Goal: Book appointment/travel/reservation

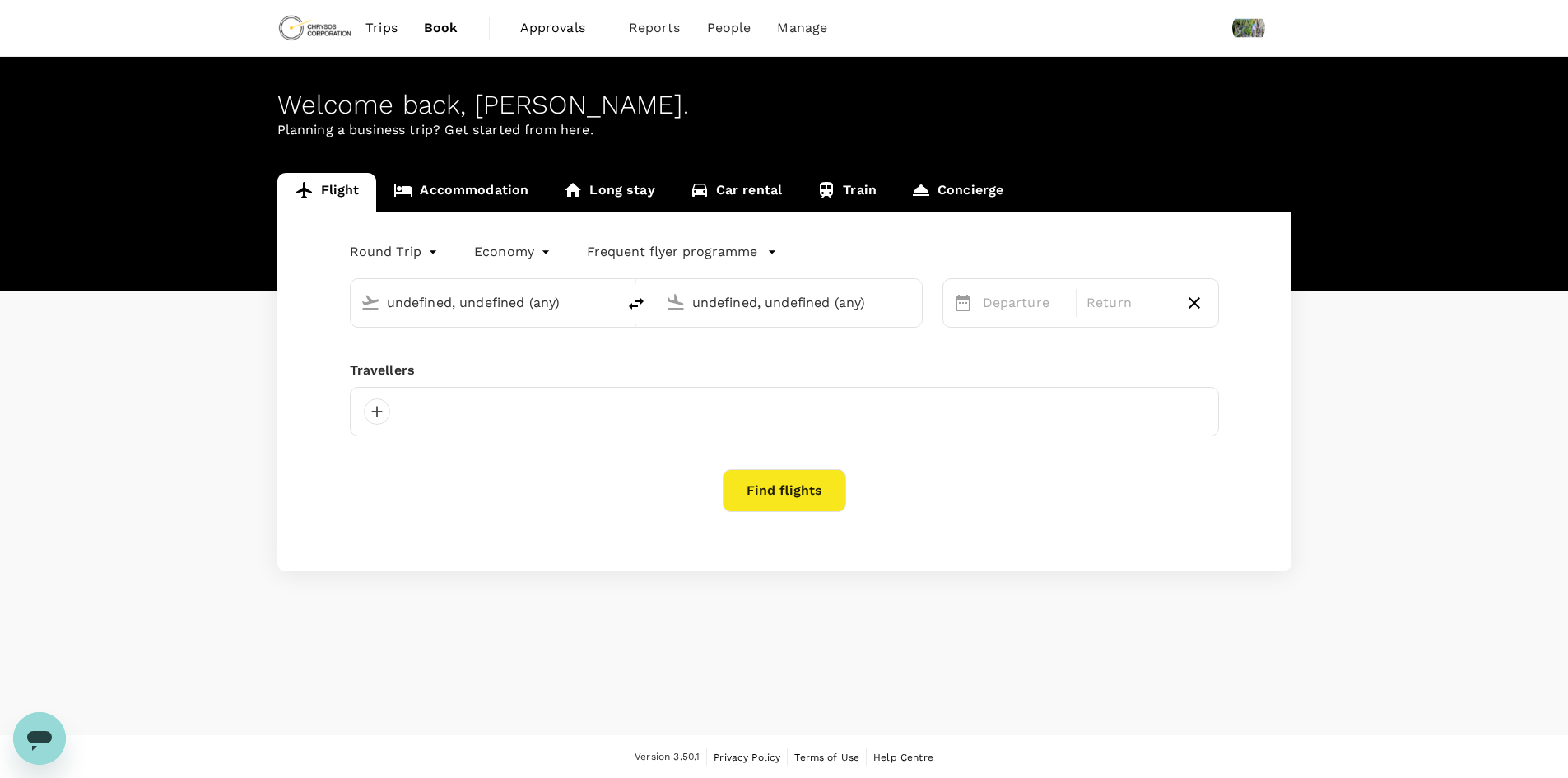
type input "[GEOGRAPHIC_DATA], [GEOGRAPHIC_DATA] (any)"
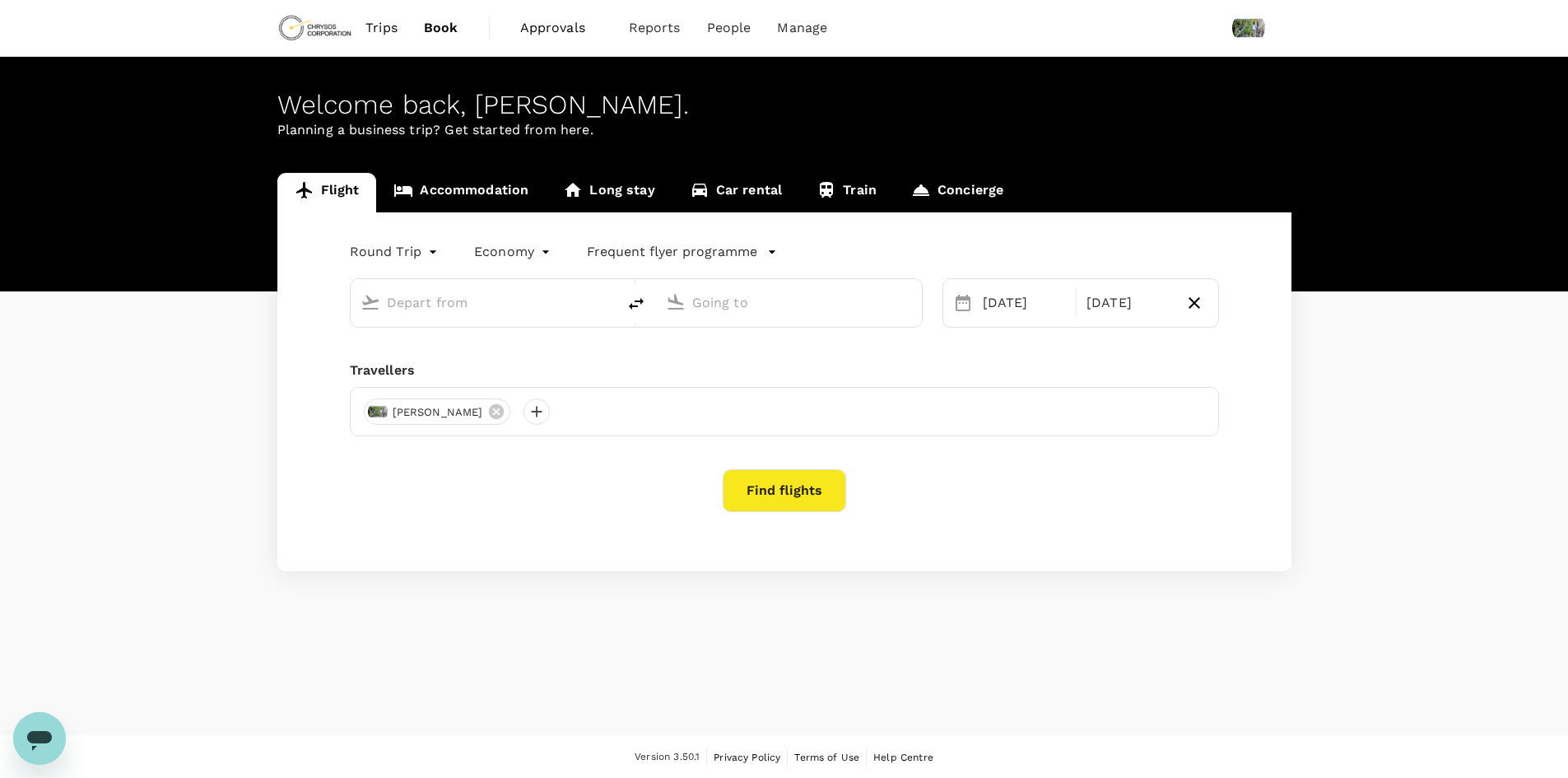
type input "[GEOGRAPHIC_DATA], [GEOGRAPHIC_DATA] (any)"
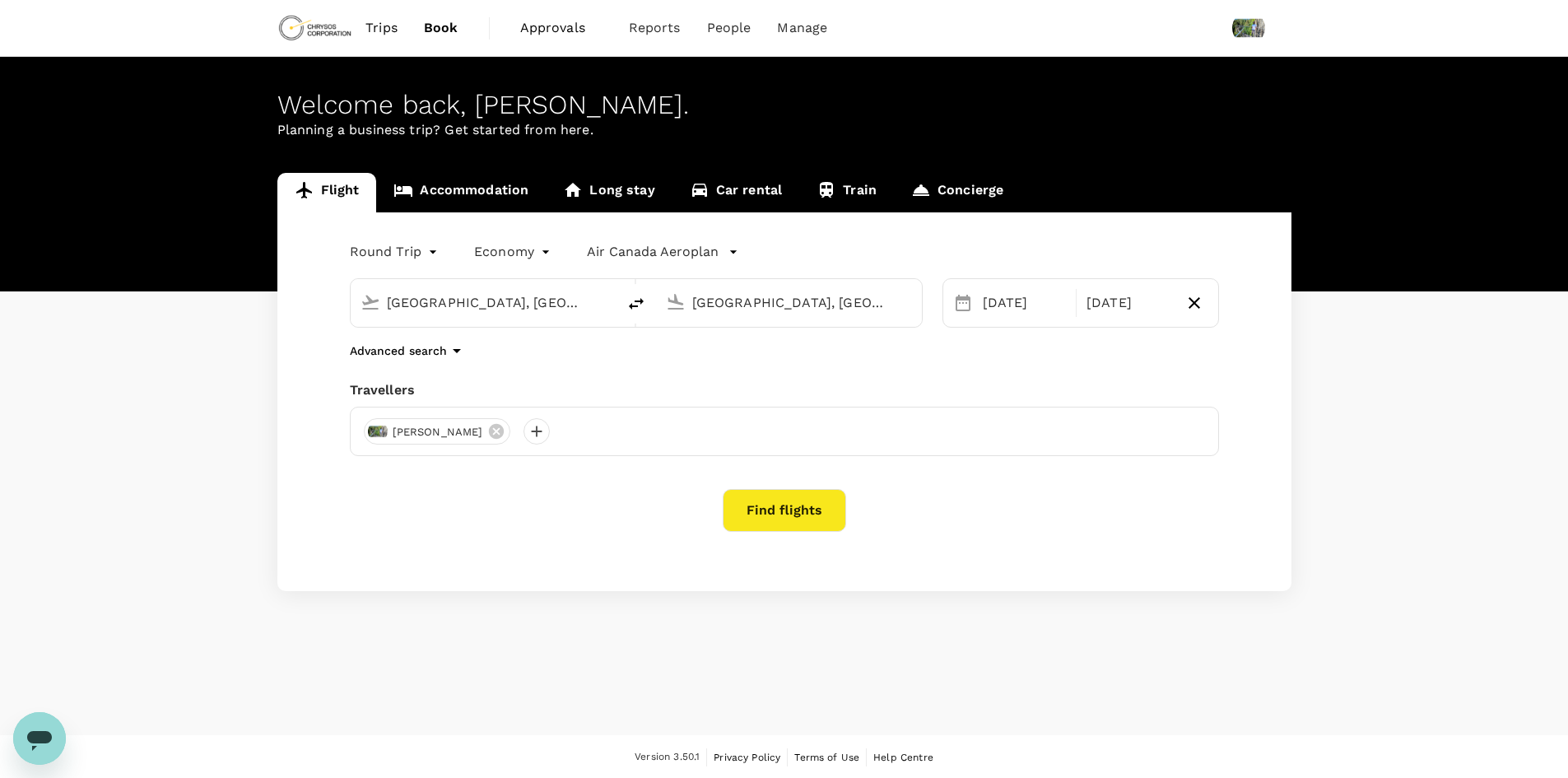
click at [711, 188] on link "Car rental" at bounding box center [737, 193] width 127 height 40
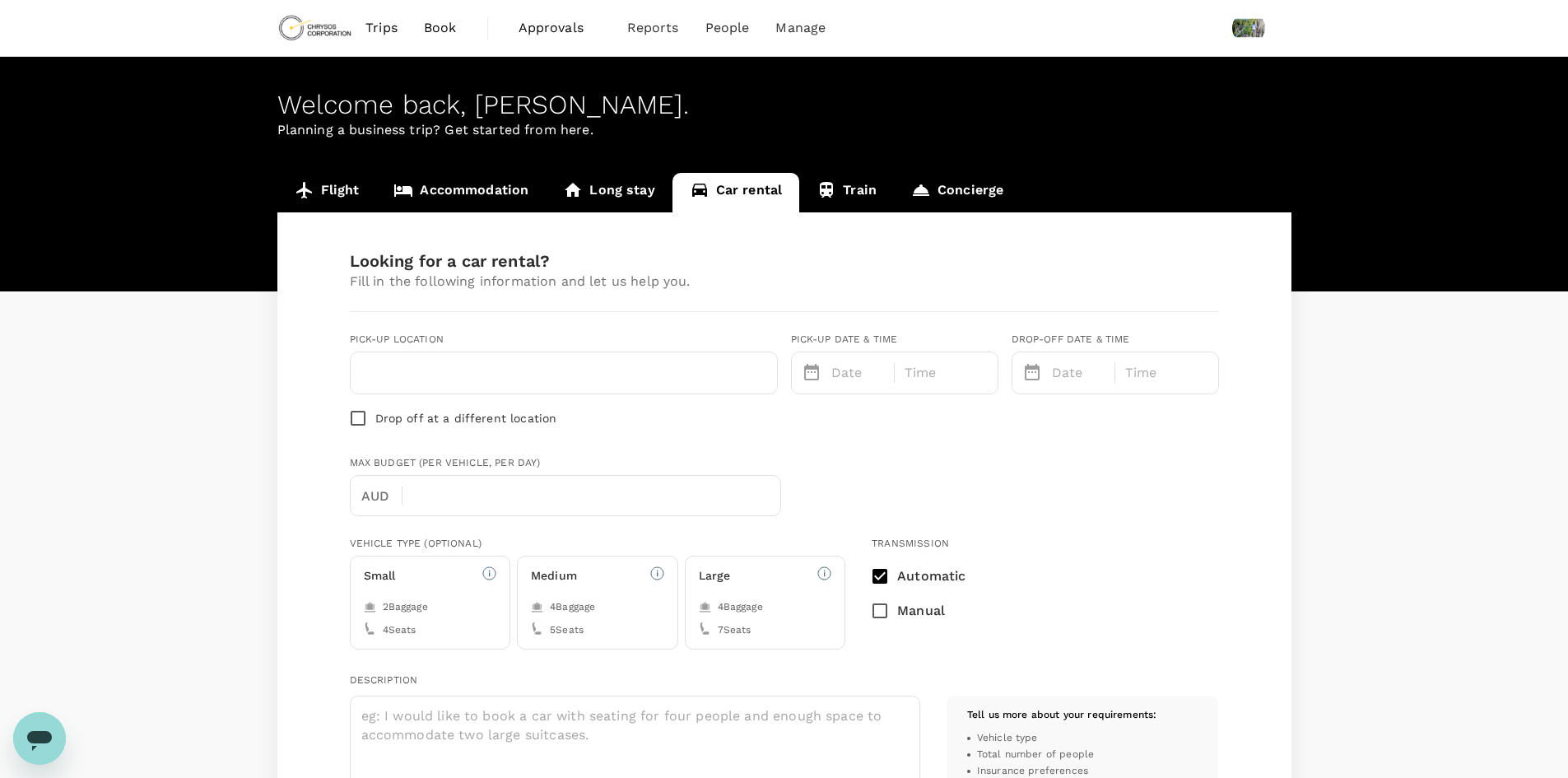
type input "Concierge booking - car-rental"
type input "1"
type input "6477052194"
type input "[EMAIL_ADDRESS][PERSON_NAME][DOMAIN_NAME]"
click at [442, 382] on input "text" at bounding box center [563, 373] width 406 height 26
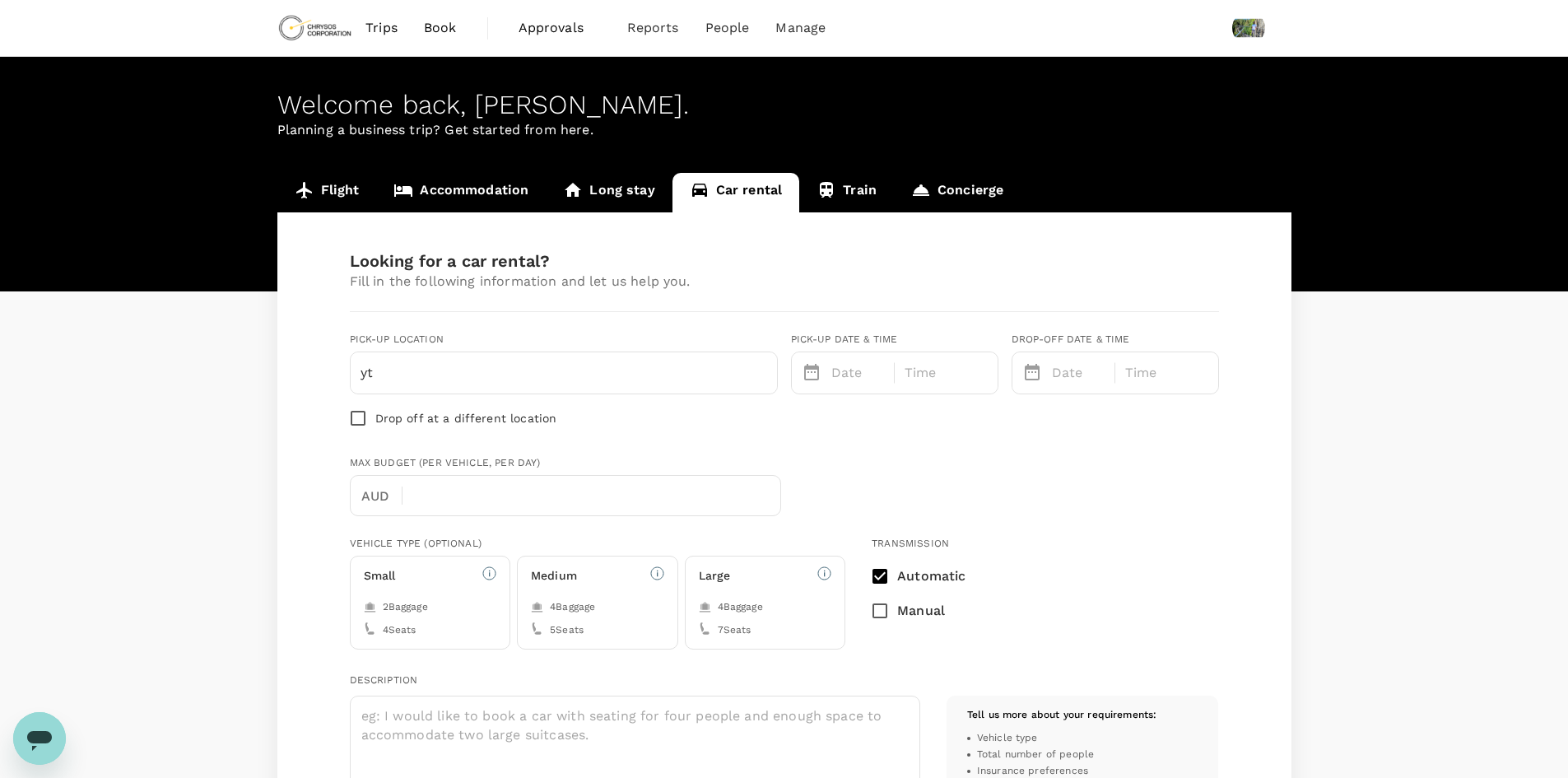
type input "y"
type input "[GEOGRAPHIC_DATA] (YTS)"
click at [859, 364] on p "Date" at bounding box center [858, 374] width 54 height 20
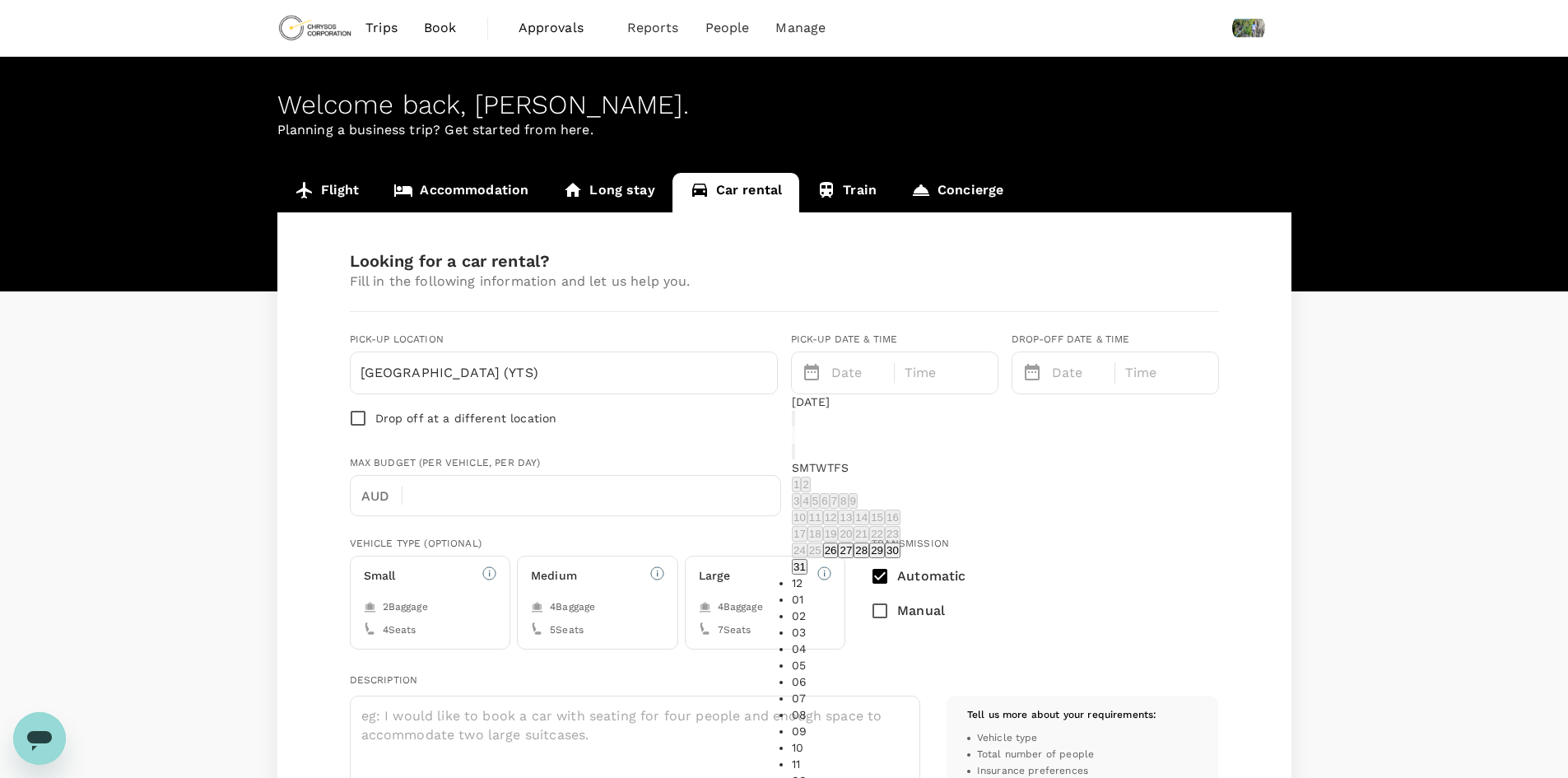
click at [793, 455] on icon "Next month" at bounding box center [793, 455] width 0 height 0
click at [801, 509] on button "7" at bounding box center [795, 501] width 9 height 16
click at [901, 608] on li "03" at bounding box center [845, 616] width 109 height 17
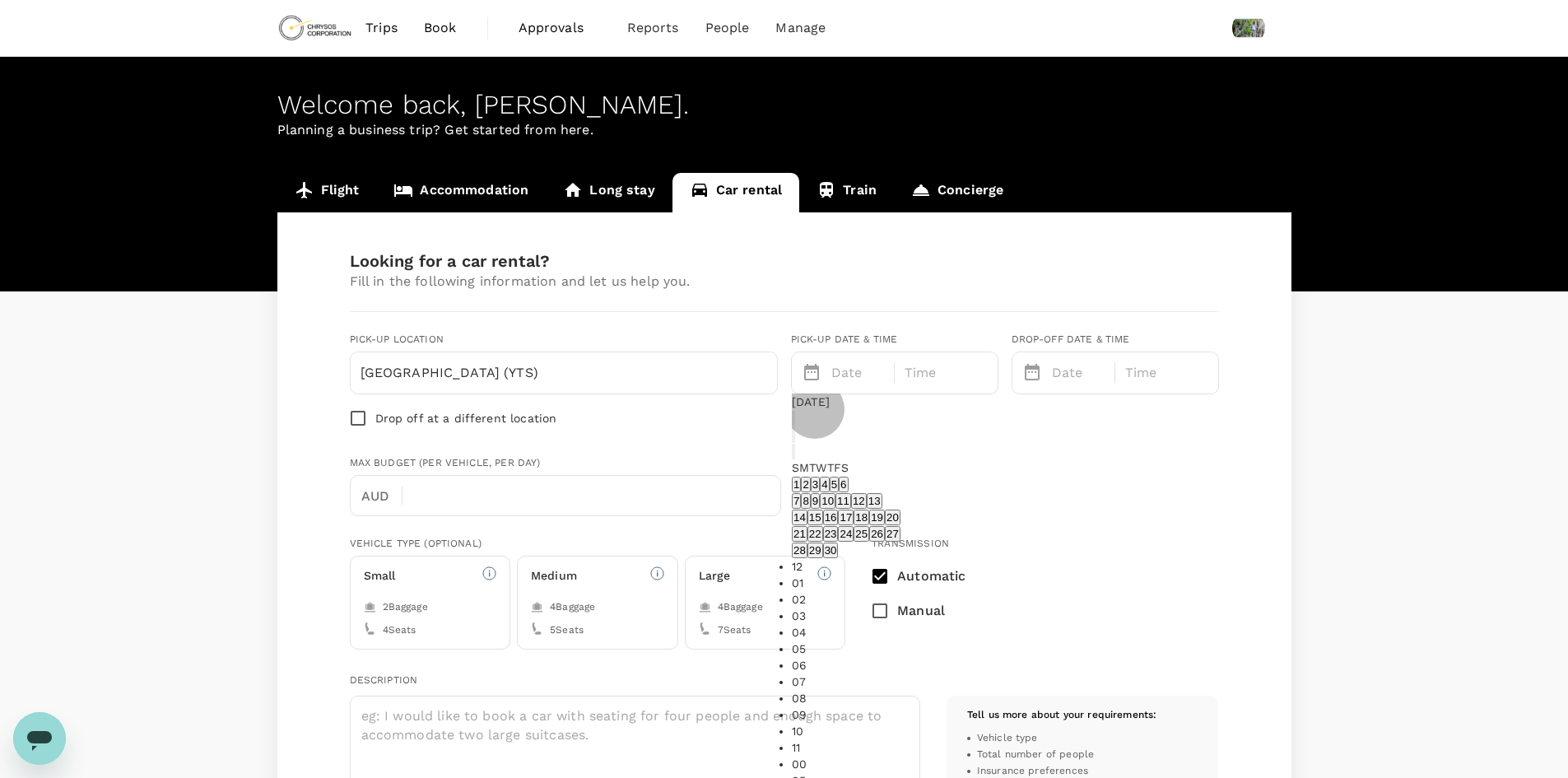
type input "[DATE] 03:00 PM"
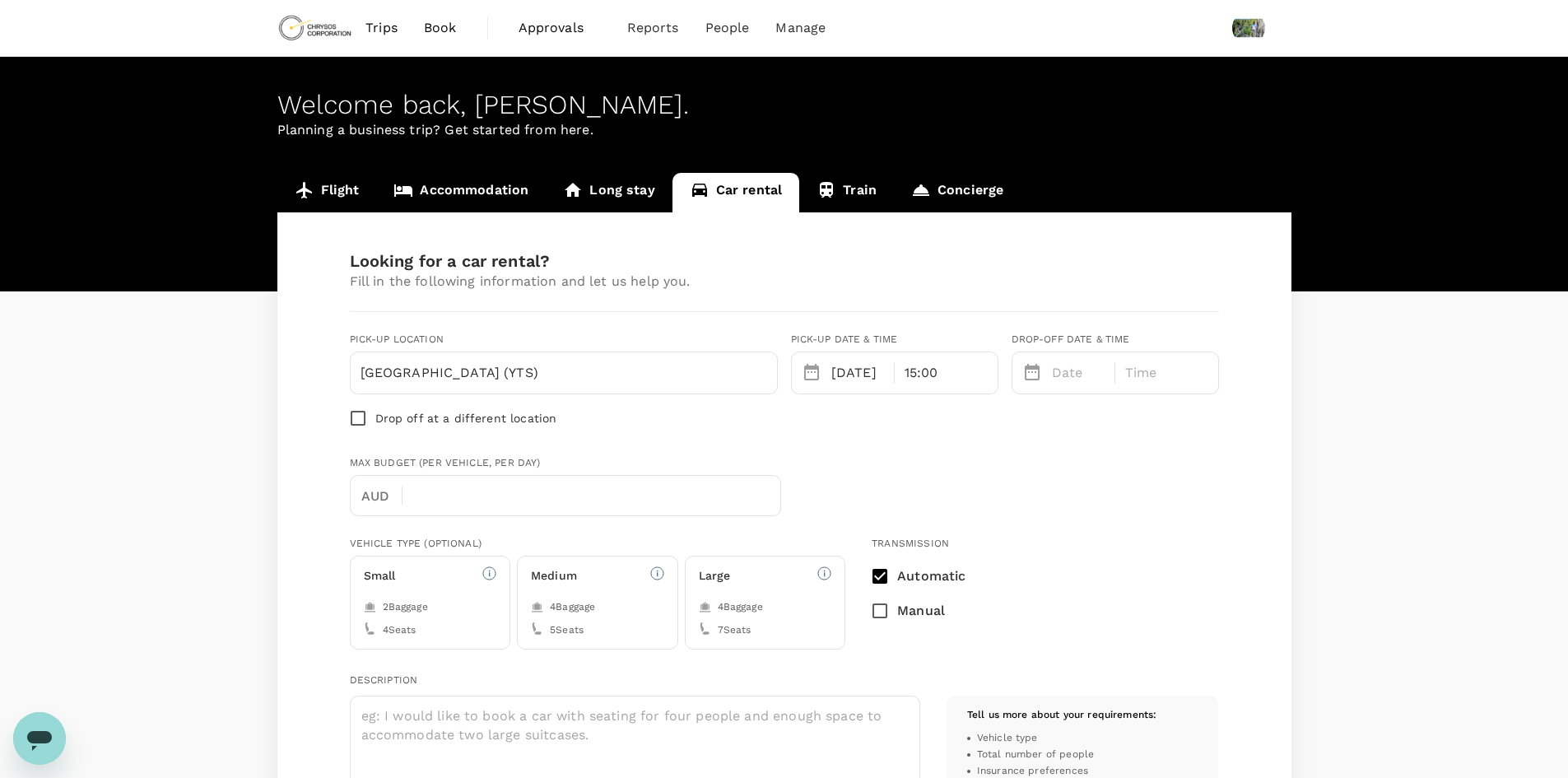
scroll to position [35, 0]
click at [1055, 378] on p "Date" at bounding box center [1079, 374] width 54 height 20
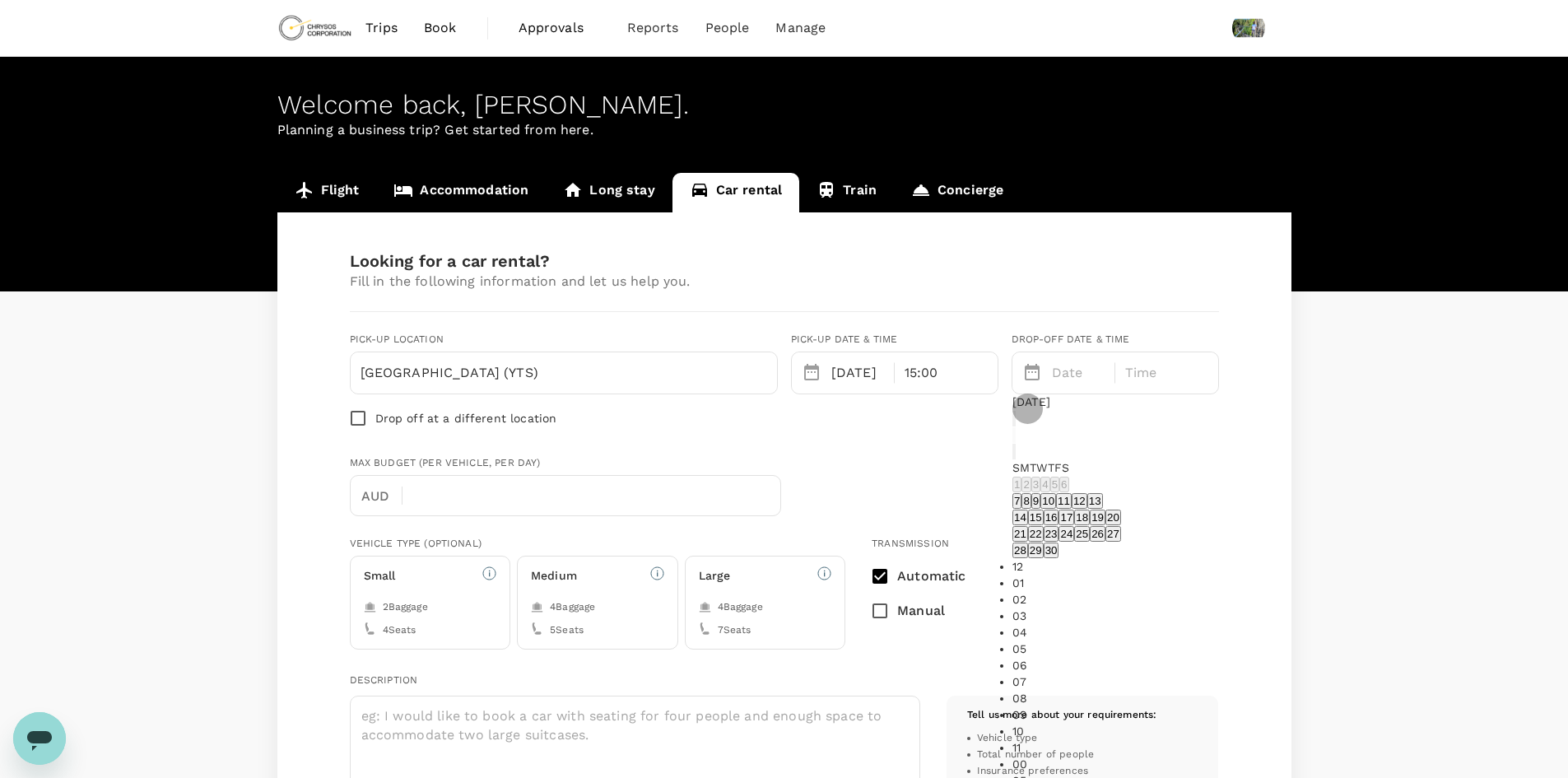
click at [1044, 526] on button "15" at bounding box center [1036, 518] width 16 height 16
click at [1121, 740] on li "11" at bounding box center [1066, 748] width 109 height 17
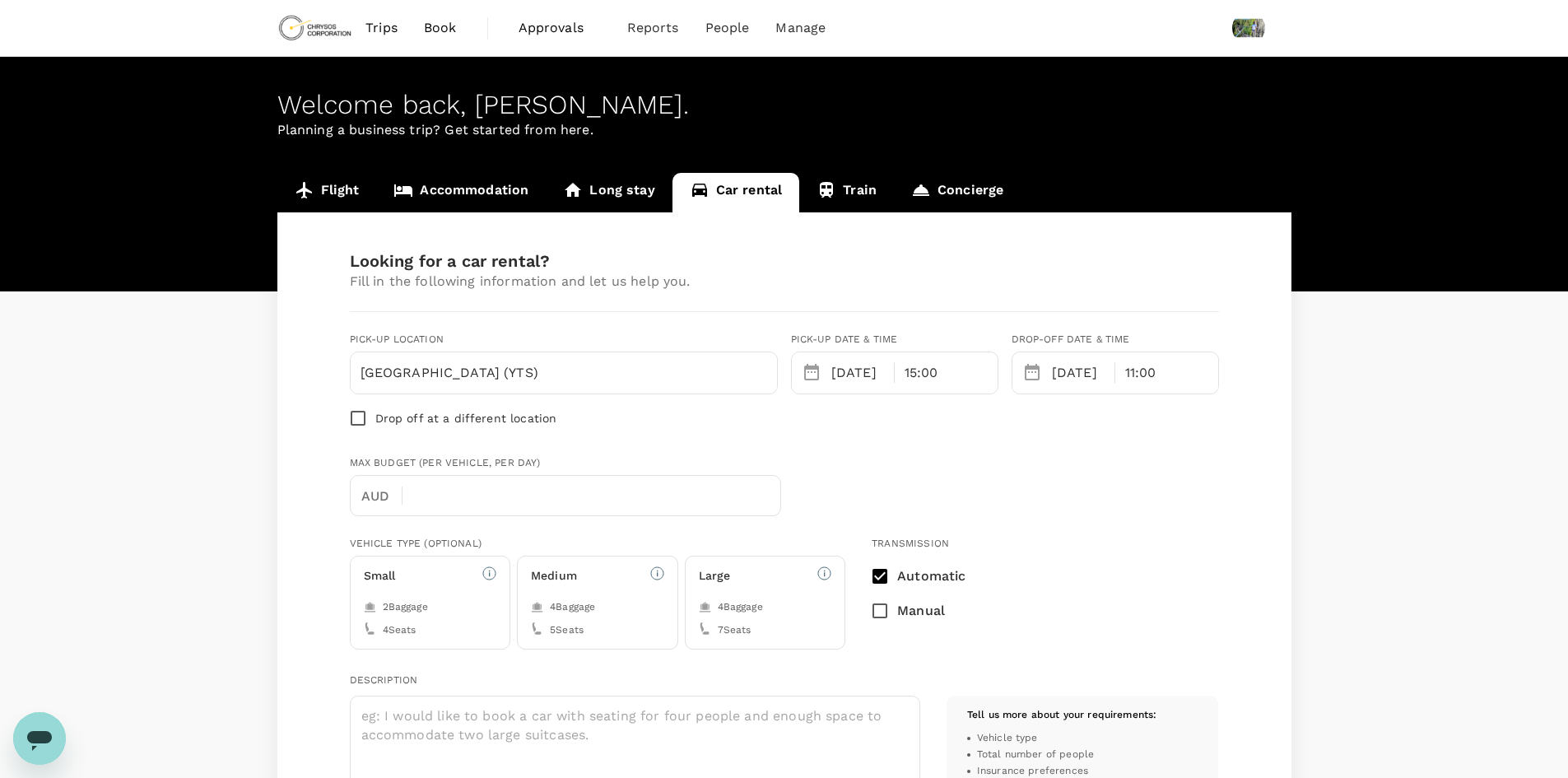
click at [1163, 370] on div "11:00" at bounding box center [1166, 373] width 103 height 41
click at [1121, 706] on li "09" at bounding box center [1066, 714] width 109 height 17
click at [1121, 723] on li "10" at bounding box center [1066, 731] width 109 height 17
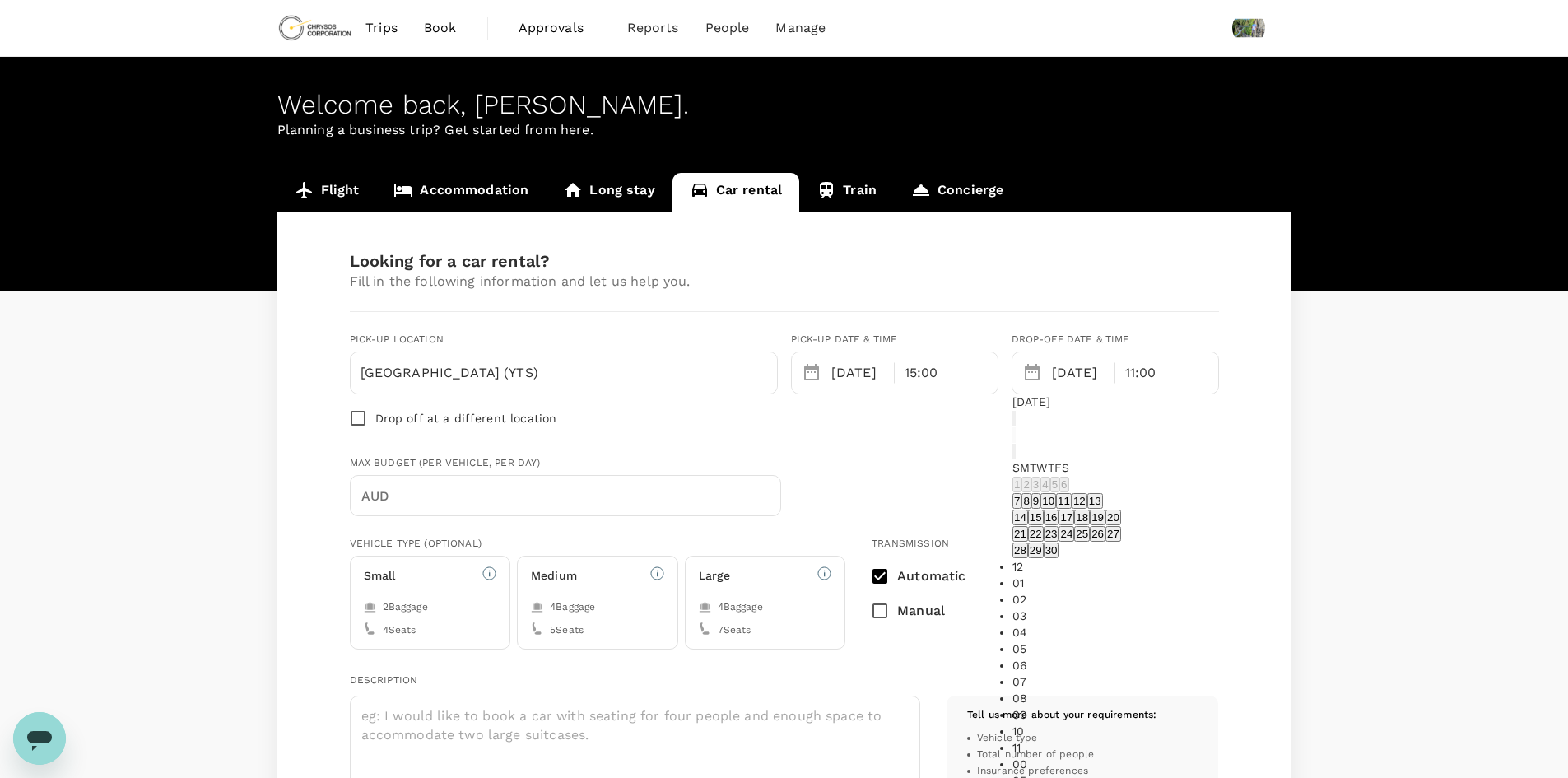
type input "[DATE] 10:00 AM"
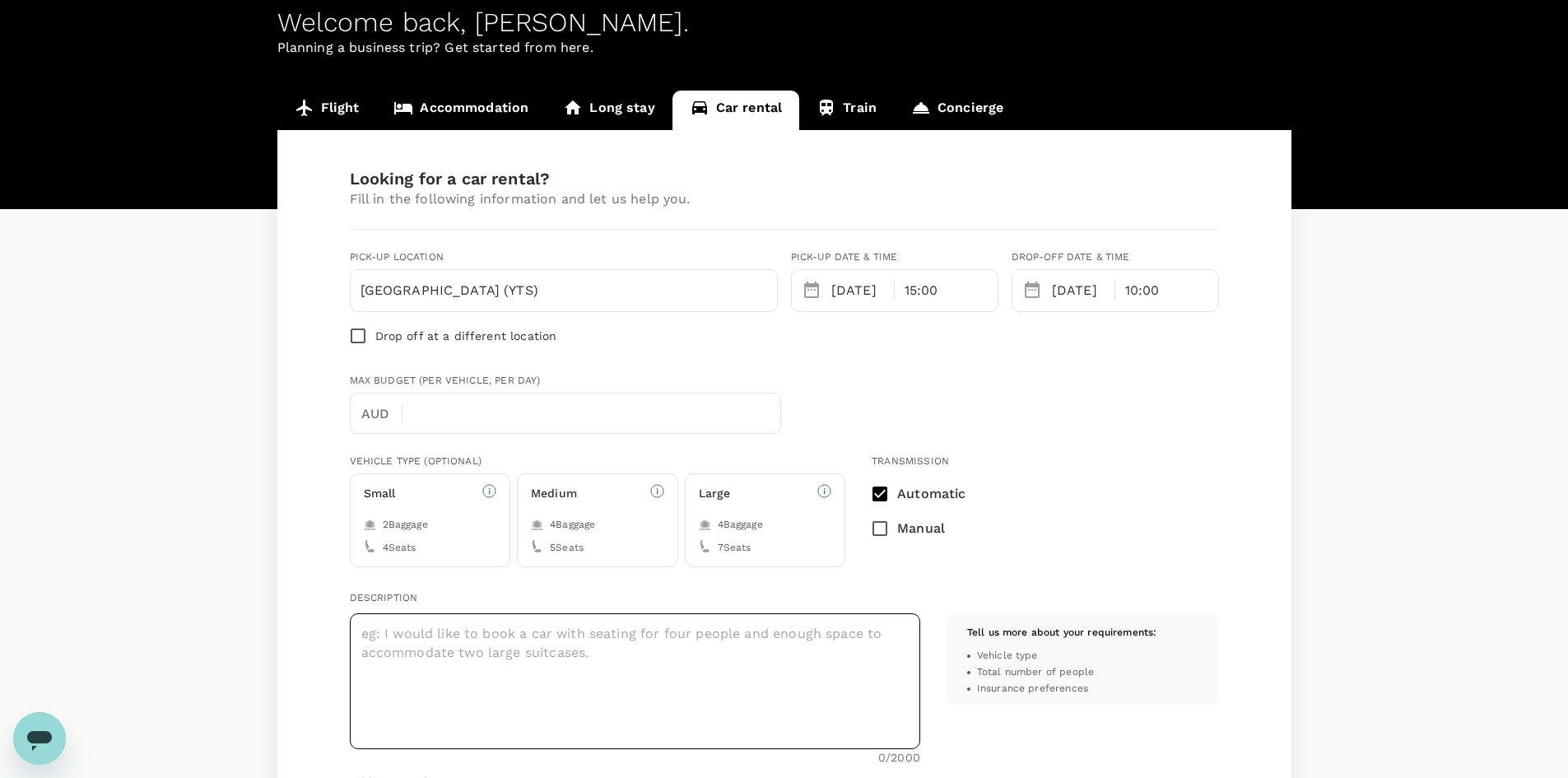
click at [630, 648] on textarea at bounding box center [634, 681] width 570 height 135
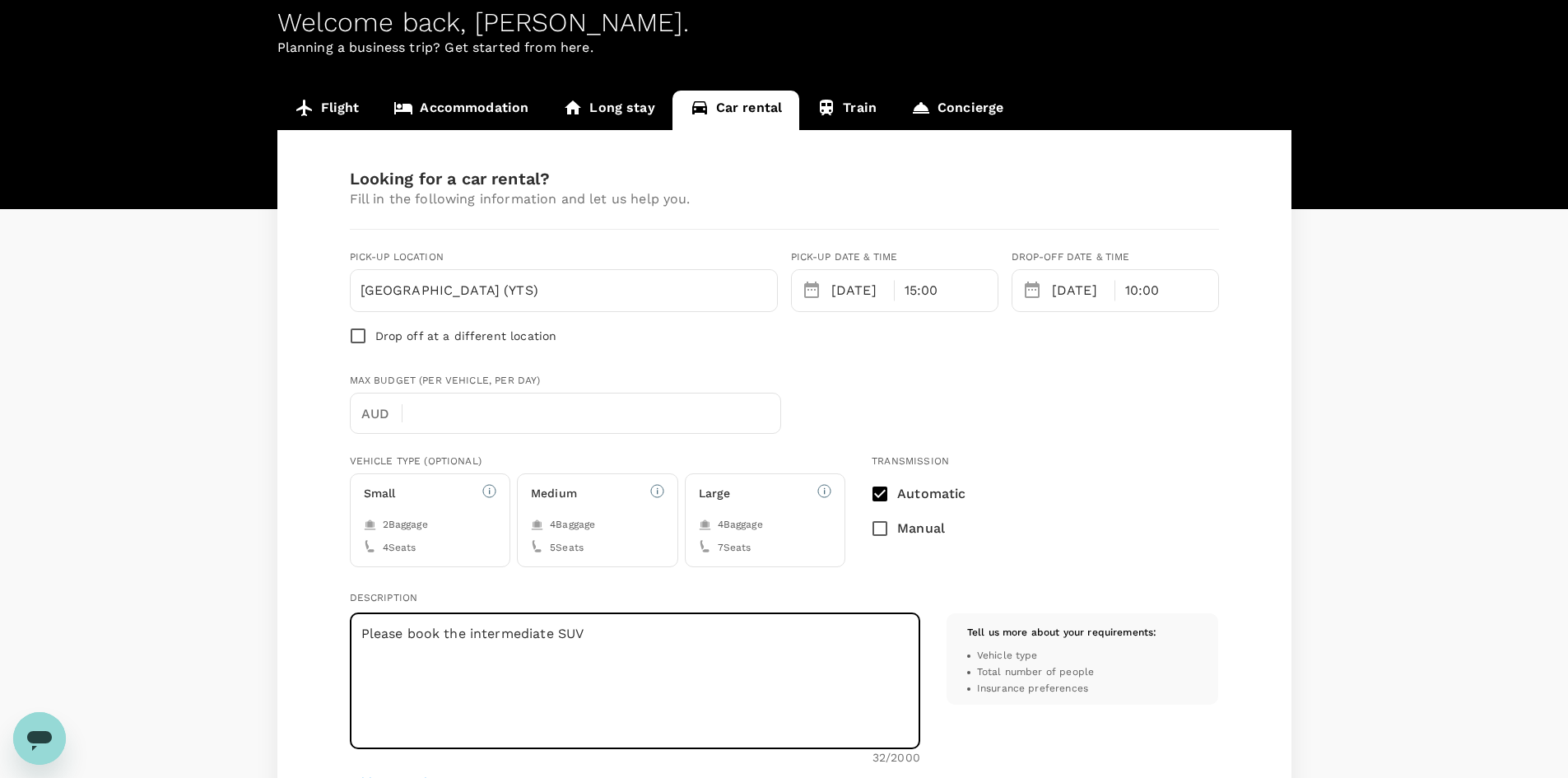
click at [634, 646] on textarea "Please book the intermediate SUV" at bounding box center [634, 681] width 570 height 135
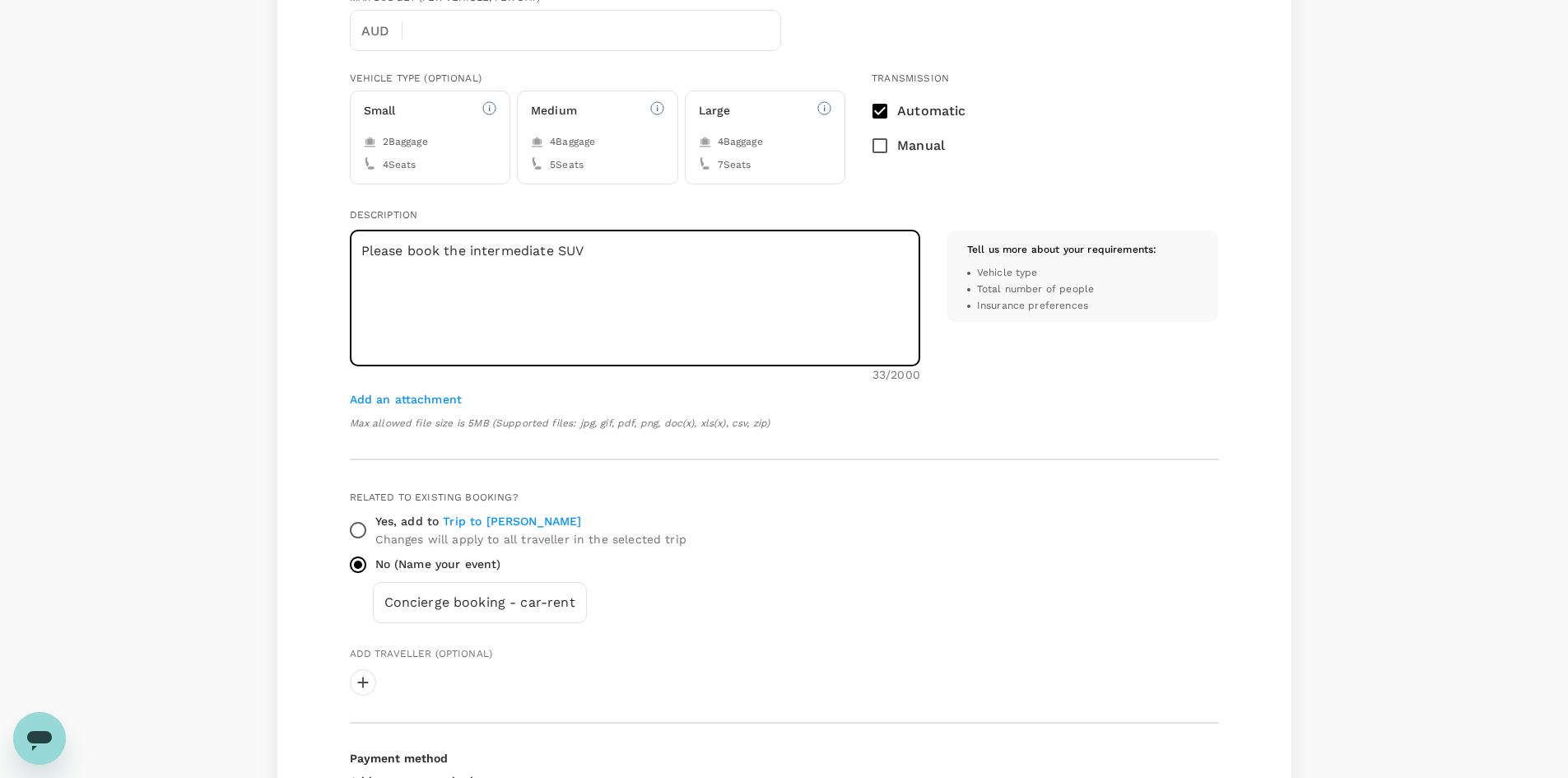
scroll to position [494, 0]
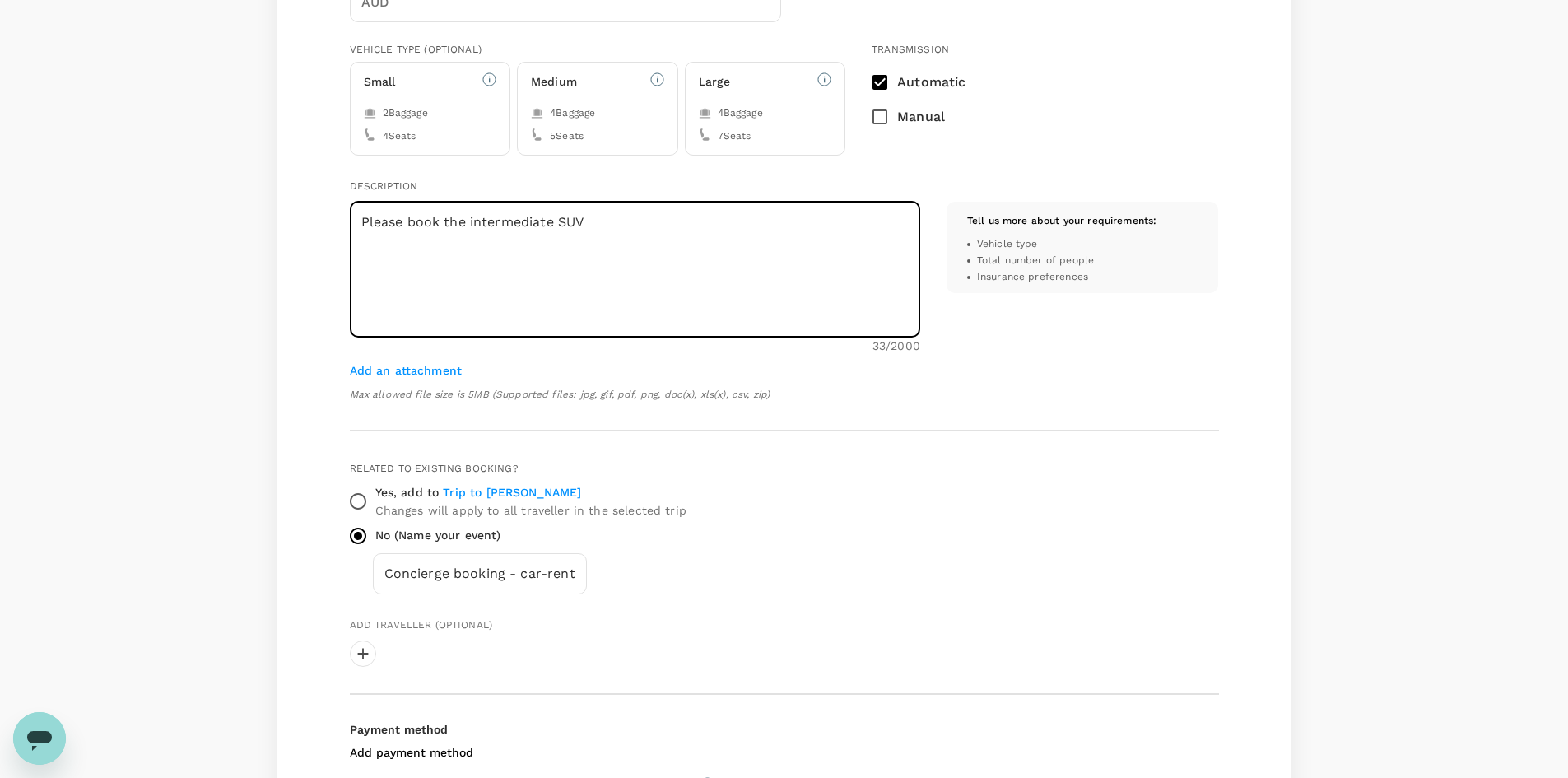
type textarea "Please book the intermediate SUV"
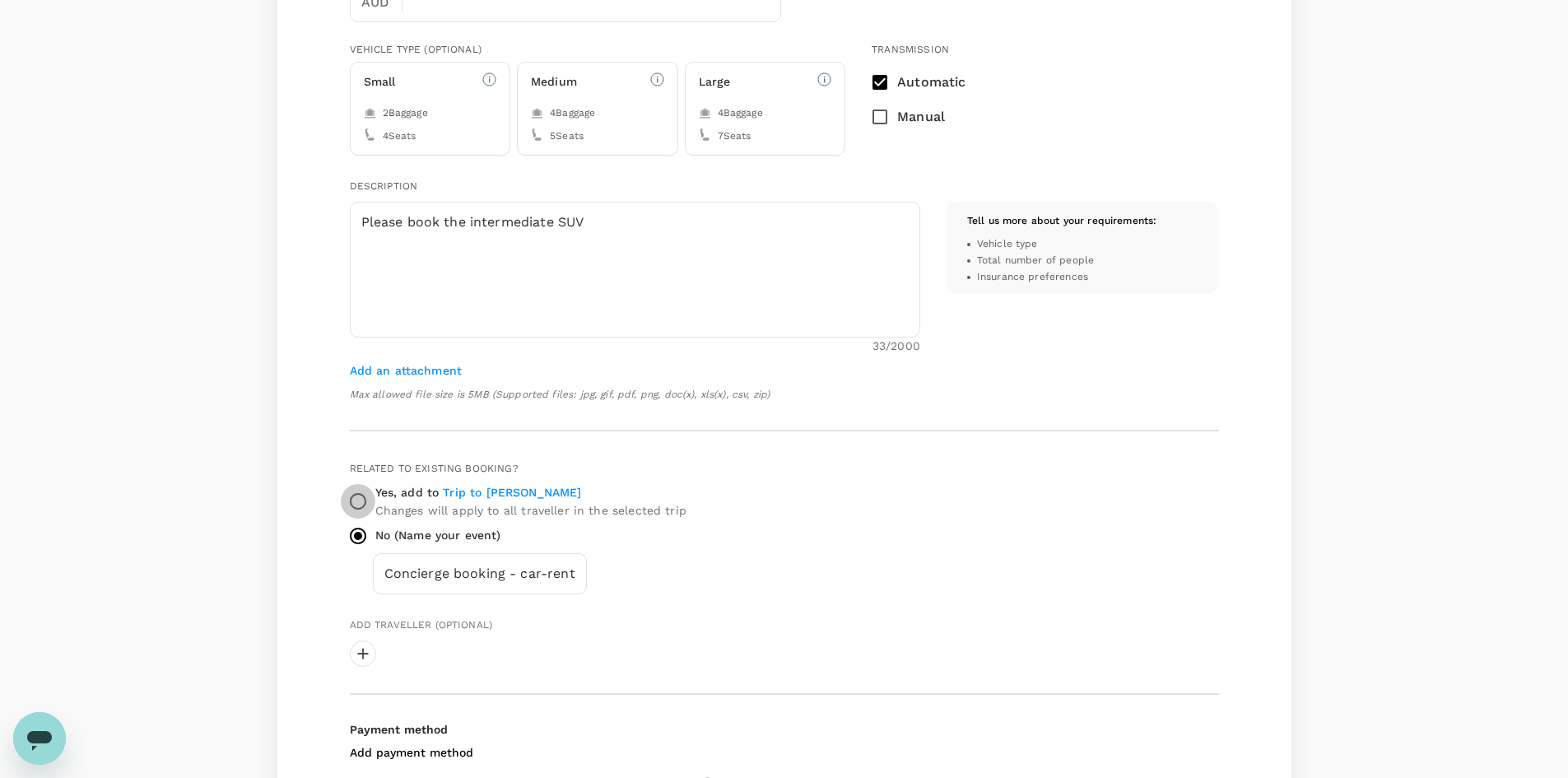
click at [356, 497] on input "Yes, add to Trip to [GEOGRAPHIC_DATA] Changes will apply to all traveller in th…" at bounding box center [357, 501] width 35 height 35
radio input "true"
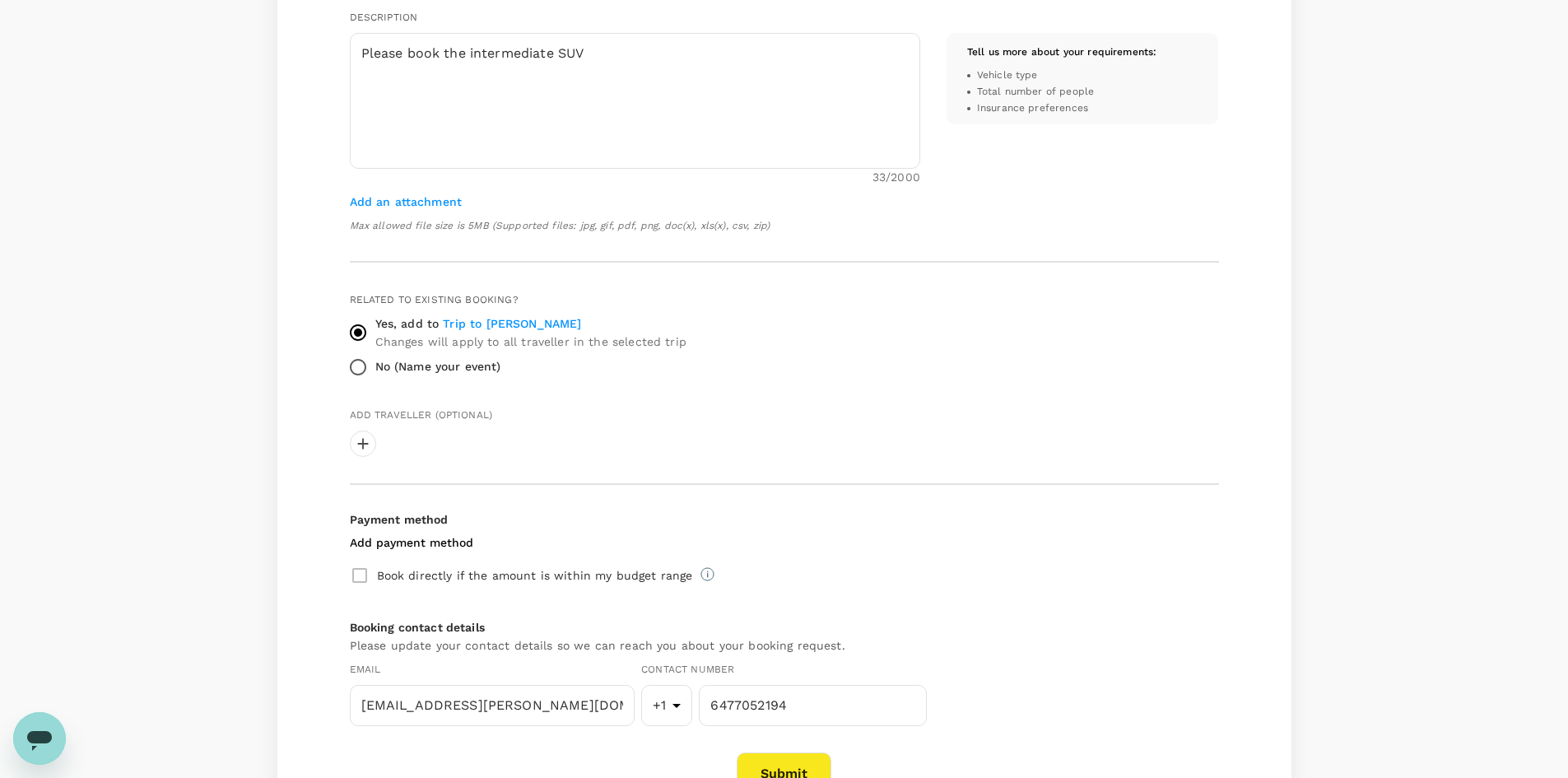
scroll to position [741, 0]
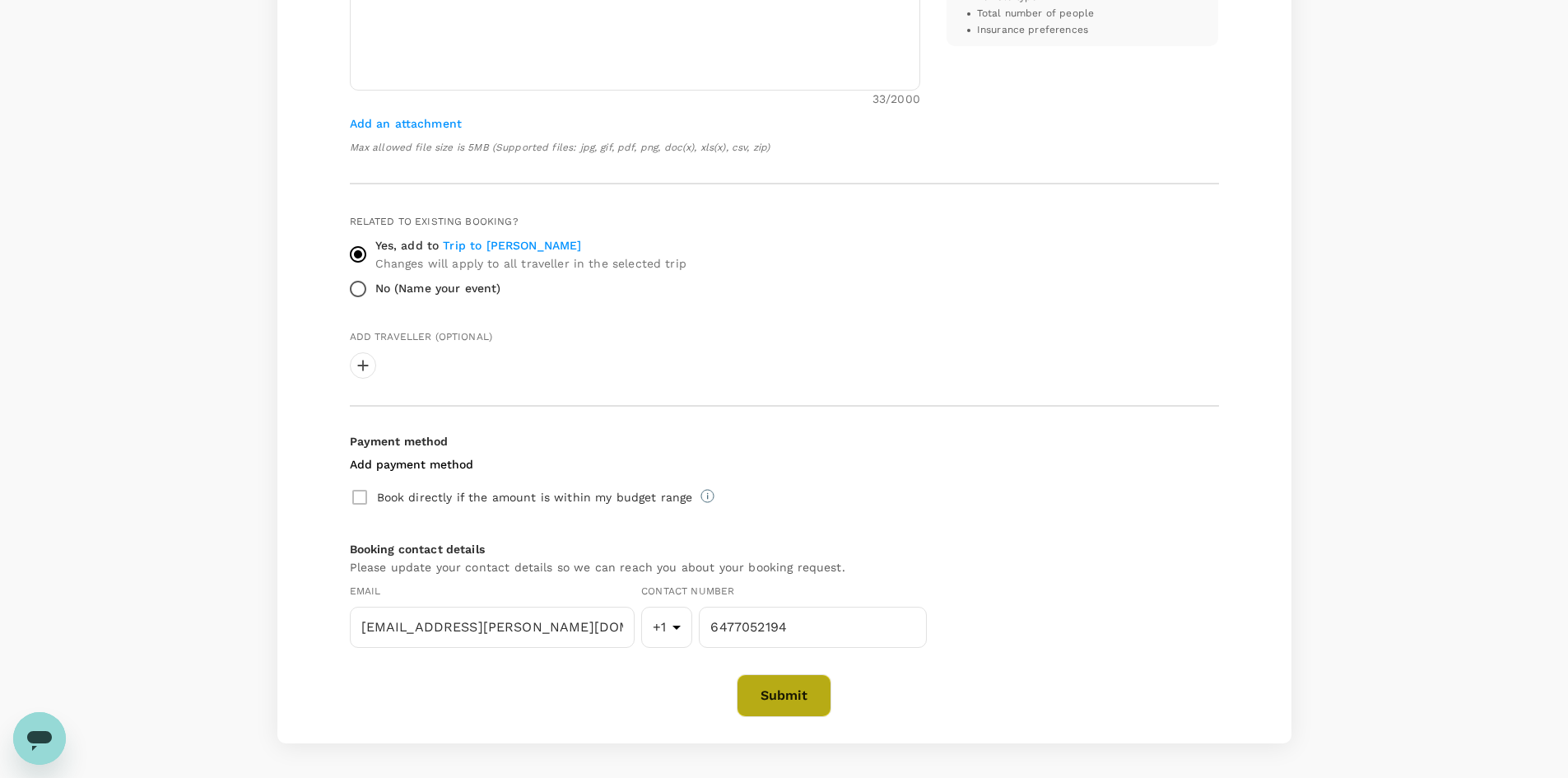
click at [794, 704] on button "Submit" at bounding box center [784, 695] width 95 height 43
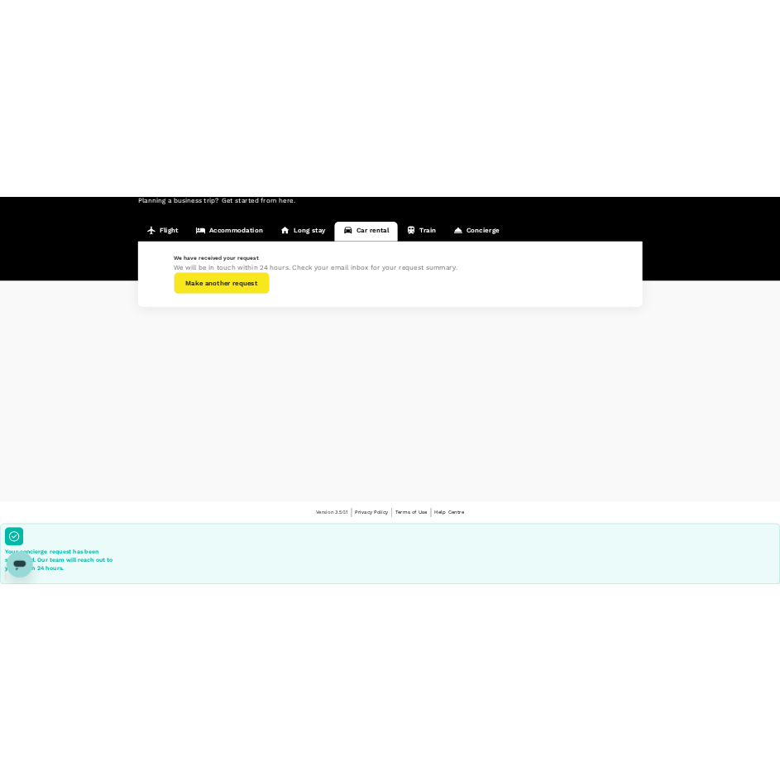
scroll to position [2, 0]
